Goal: Transaction & Acquisition: Subscribe to service/newsletter

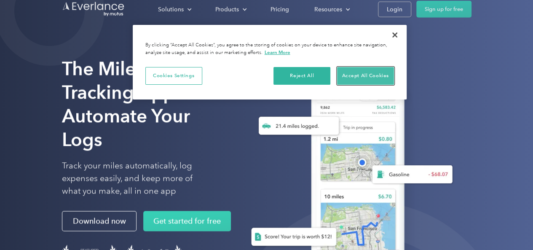
click at [360, 73] on button "Accept All Cookies" at bounding box center [365, 76] width 57 height 18
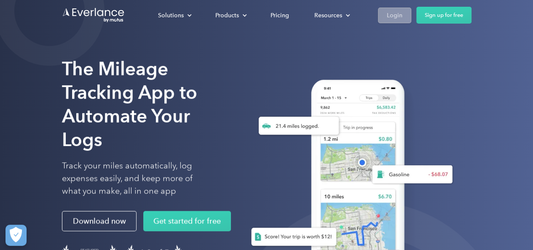
click at [394, 16] on div "Login" at bounding box center [395, 15] width 16 height 11
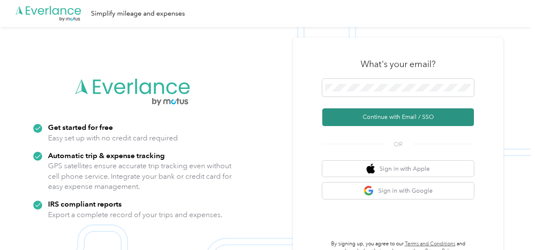
click at [397, 116] on button "Continue with Email / SSO" at bounding box center [398, 117] width 152 height 18
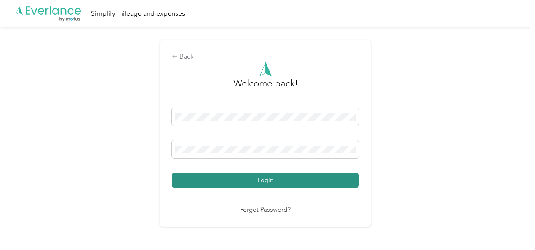
click at [281, 181] on button "Login" at bounding box center [265, 180] width 187 height 15
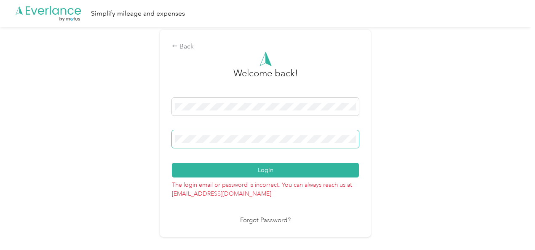
click at [172, 163] on button "Login" at bounding box center [265, 170] width 187 height 15
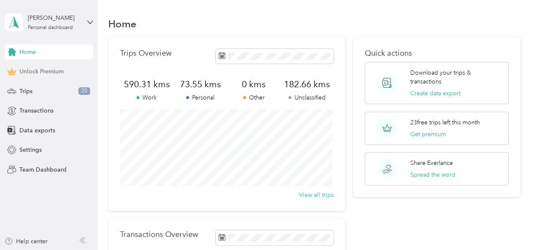
click at [30, 71] on span "Unlock Premium" at bounding box center [41, 71] width 44 height 9
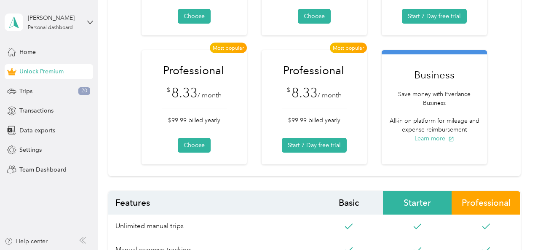
scroll to position [183, 0]
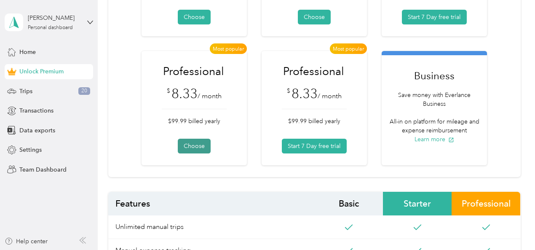
click at [187, 148] on button "Choose" at bounding box center [194, 146] width 33 height 15
